Goal: Task Accomplishment & Management: Manage account settings

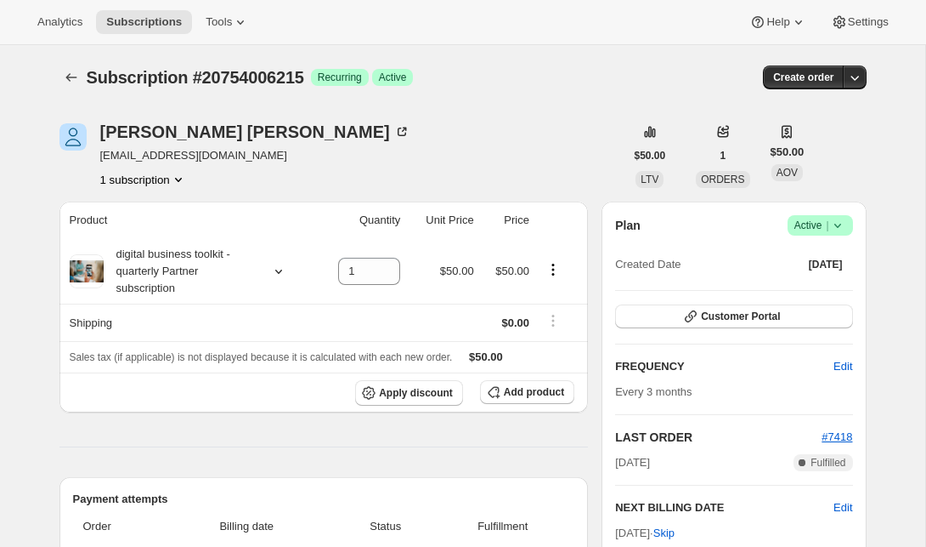
click at [843, 229] on icon at bounding box center [838, 225] width 17 height 17
click at [835, 288] on span "Cancel subscription" at bounding box center [814, 287] width 96 height 13
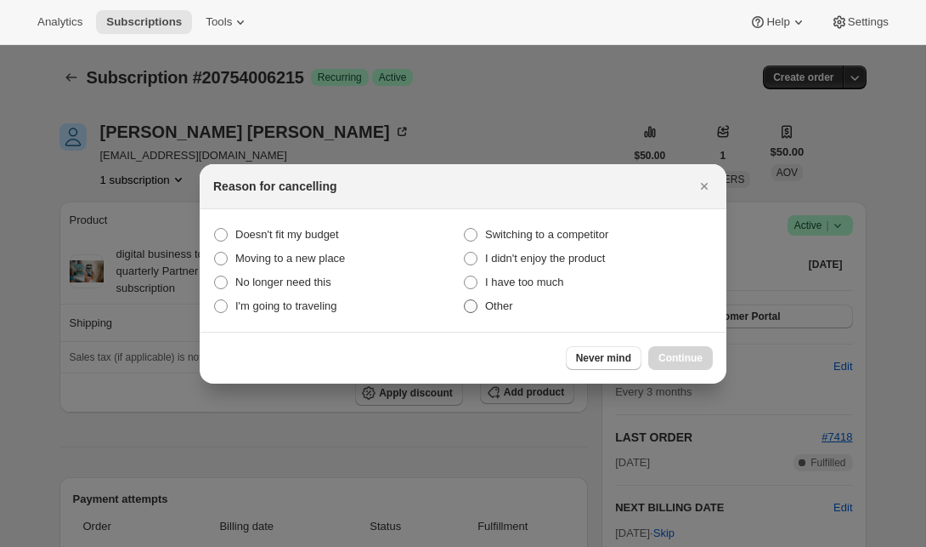
click at [502, 309] on span "Other" at bounding box center [499, 305] width 28 height 13
click at [465, 300] on input "Other" at bounding box center [464, 299] width 1 height 1
radio input "true"
click at [680, 358] on span "Continue" at bounding box center [681, 358] width 44 height 14
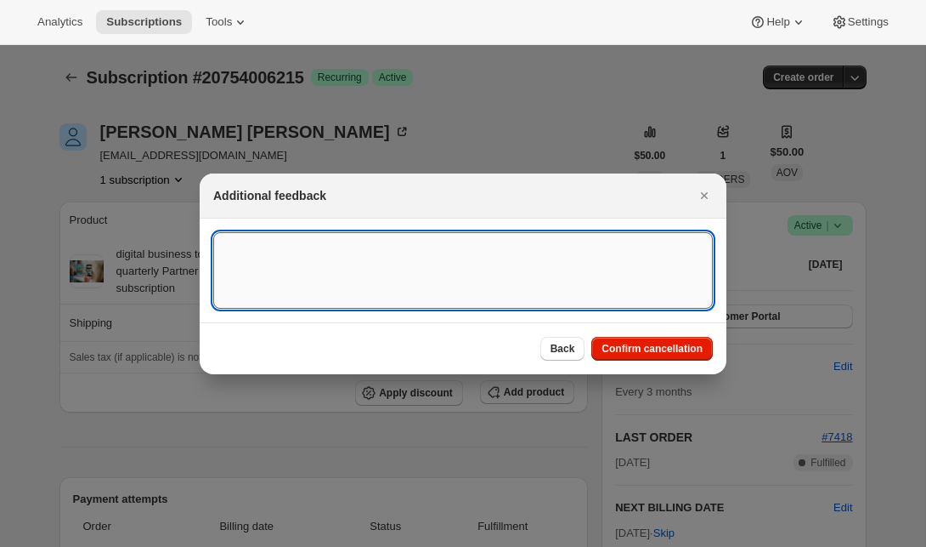
click at [475, 243] on textarea ":rbk:" at bounding box center [463, 270] width 500 height 76
type textarea "customer requested cancellation"
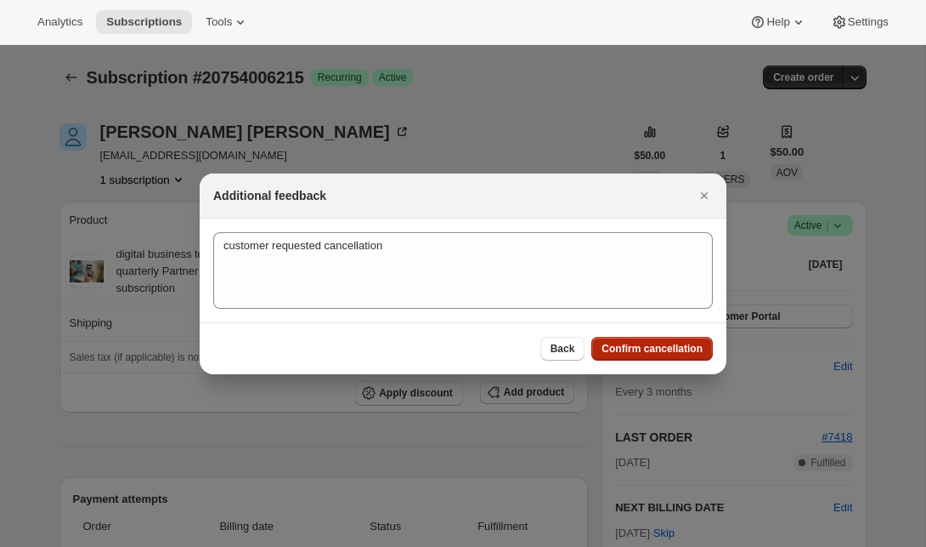
click at [677, 360] on button "Confirm cancellation" at bounding box center [653, 349] width 122 height 24
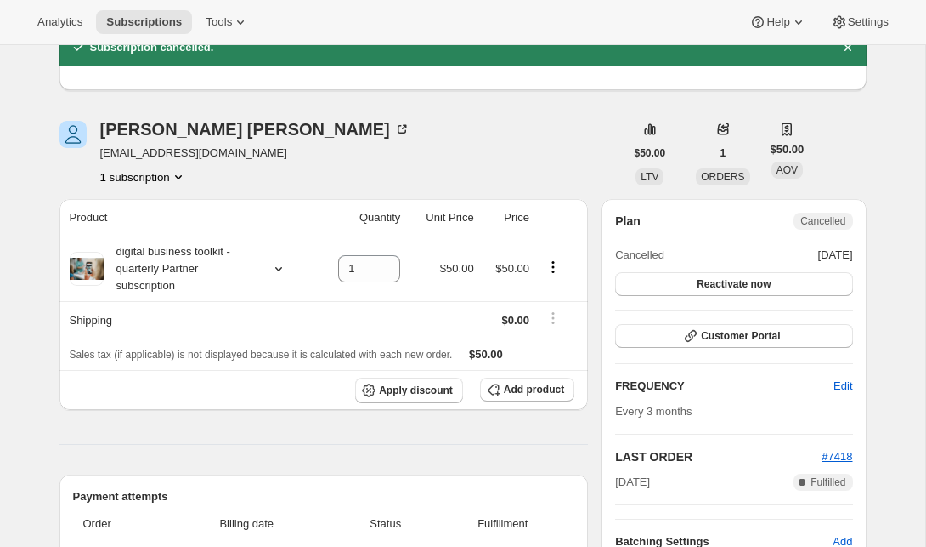
scroll to position [100, 0]
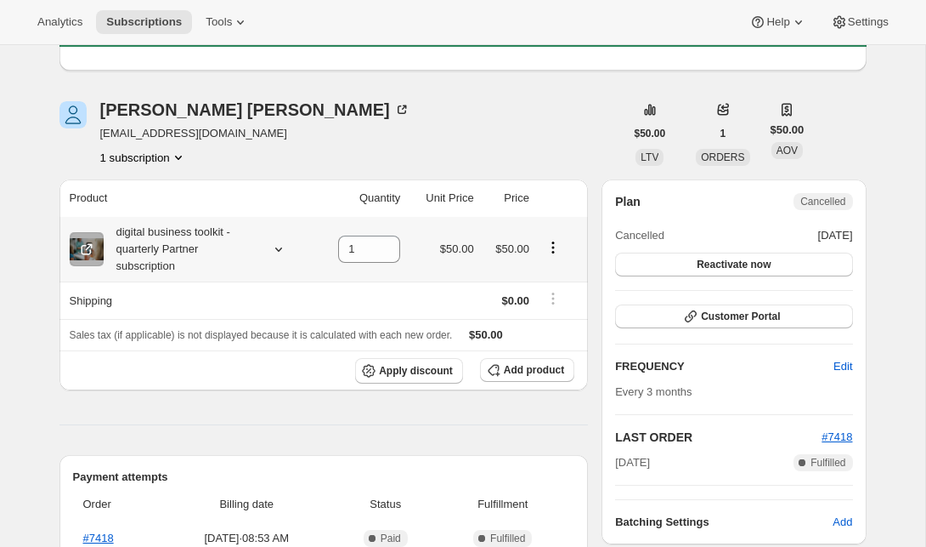
click at [560, 247] on icon "Product actions" at bounding box center [553, 247] width 17 height 17
click at [588, 217] on th at bounding box center [562, 197] width 54 height 37
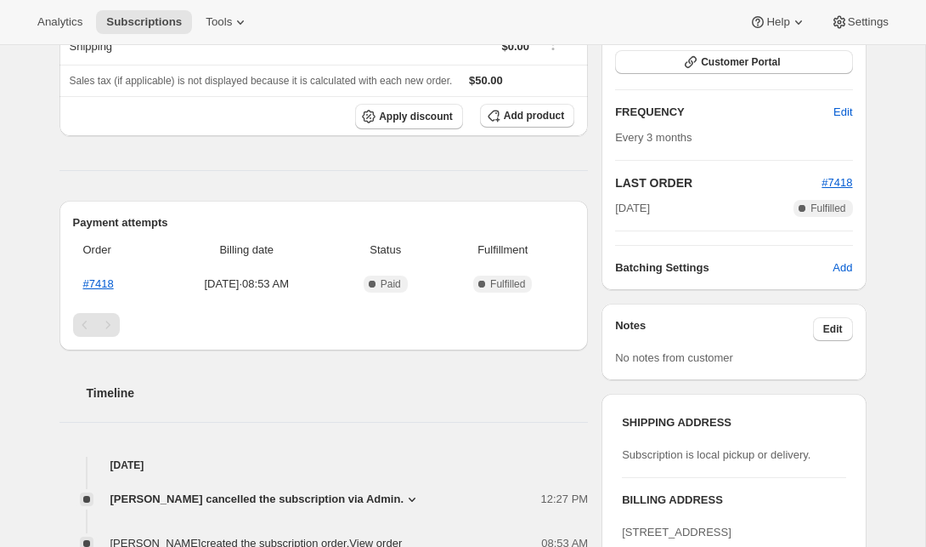
scroll to position [361, 0]
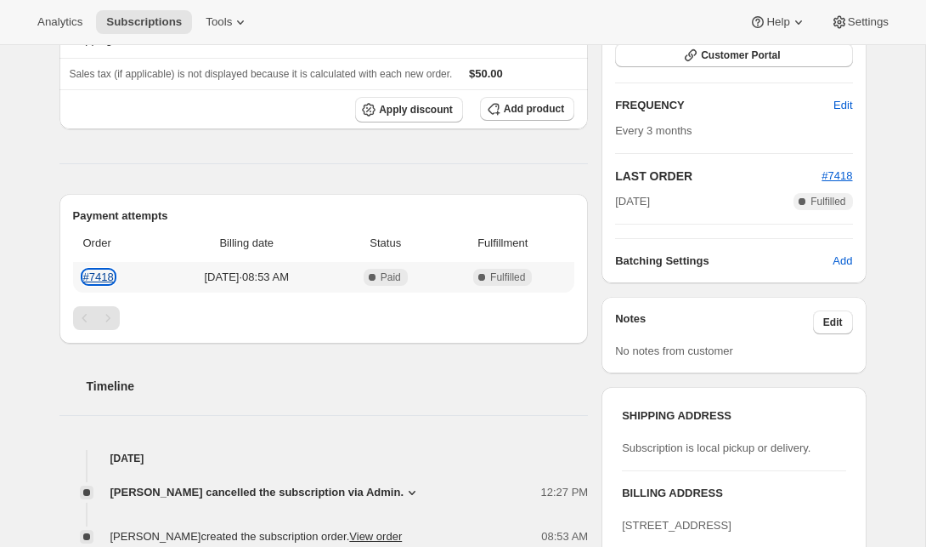
click at [99, 280] on link "#7418" at bounding box center [98, 276] width 31 height 13
